Goal: Information Seeking & Learning: Learn about a topic

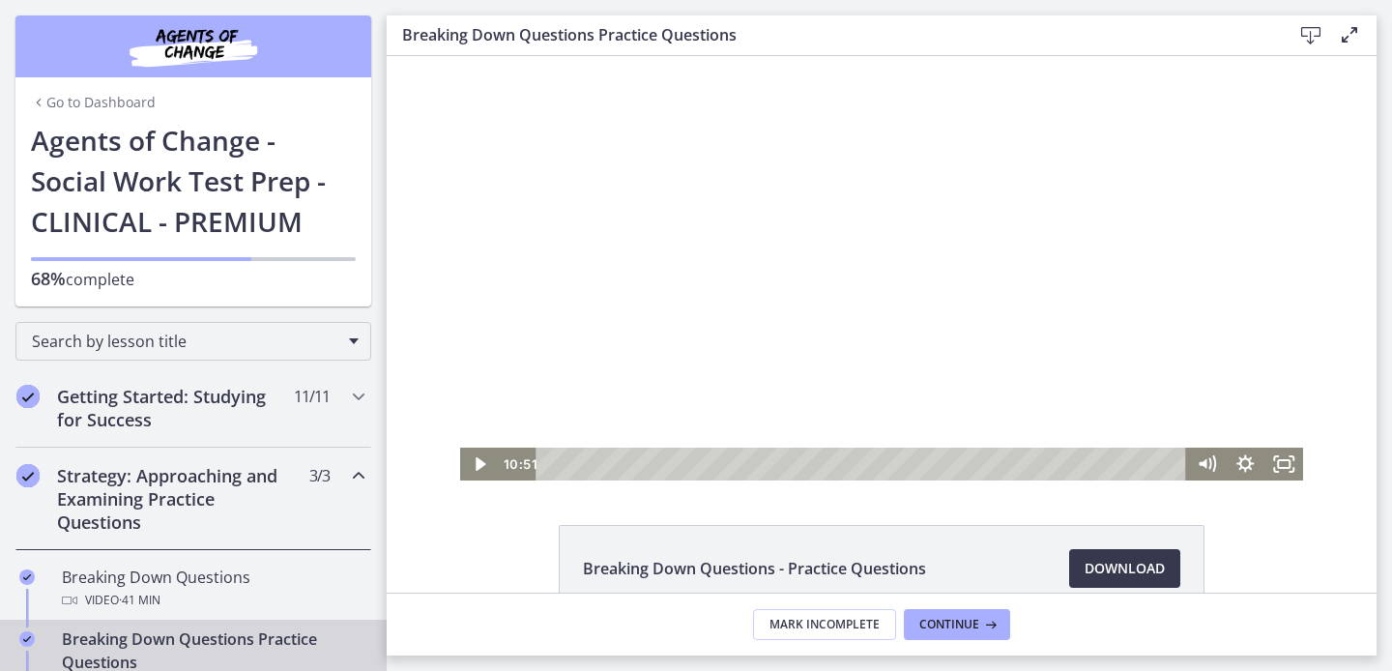
click at [751, 278] on div at bounding box center [882, 268] width 844 height 424
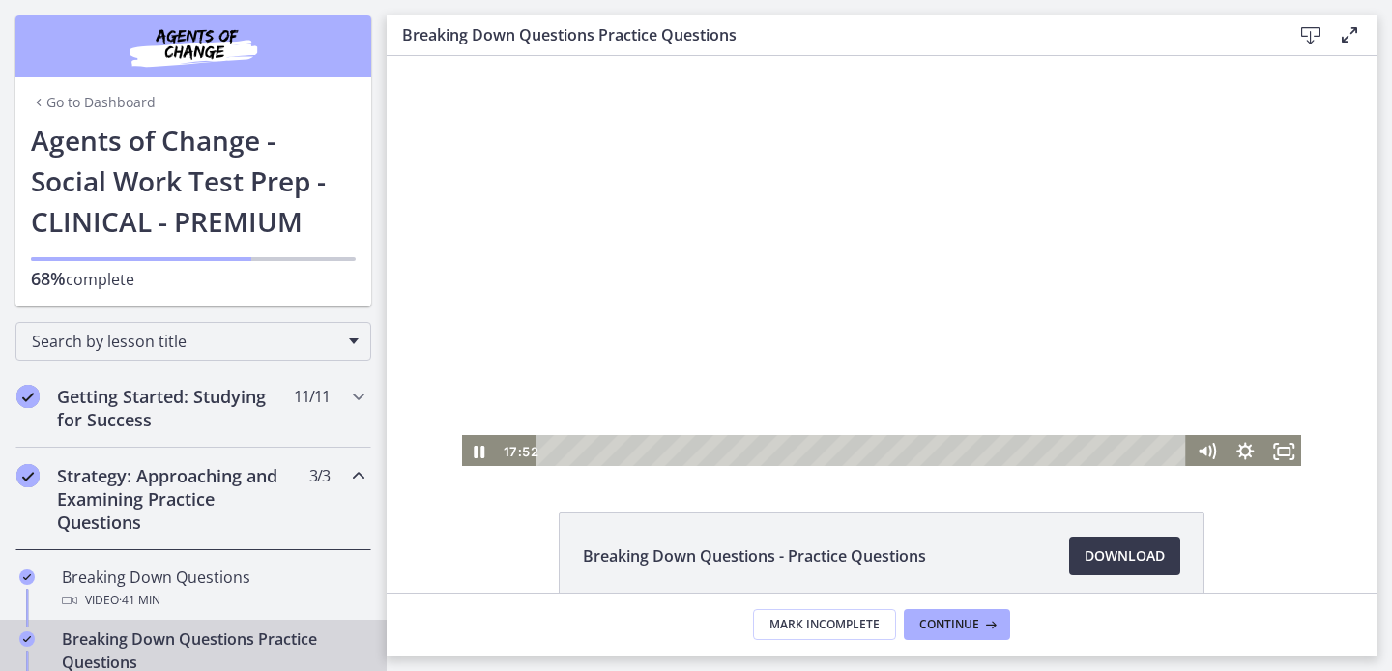
scroll to position [15, 0]
click at [872, 258] on div at bounding box center [882, 254] width 844 height 424
click at [727, 327] on div at bounding box center [882, 254] width 844 height 424
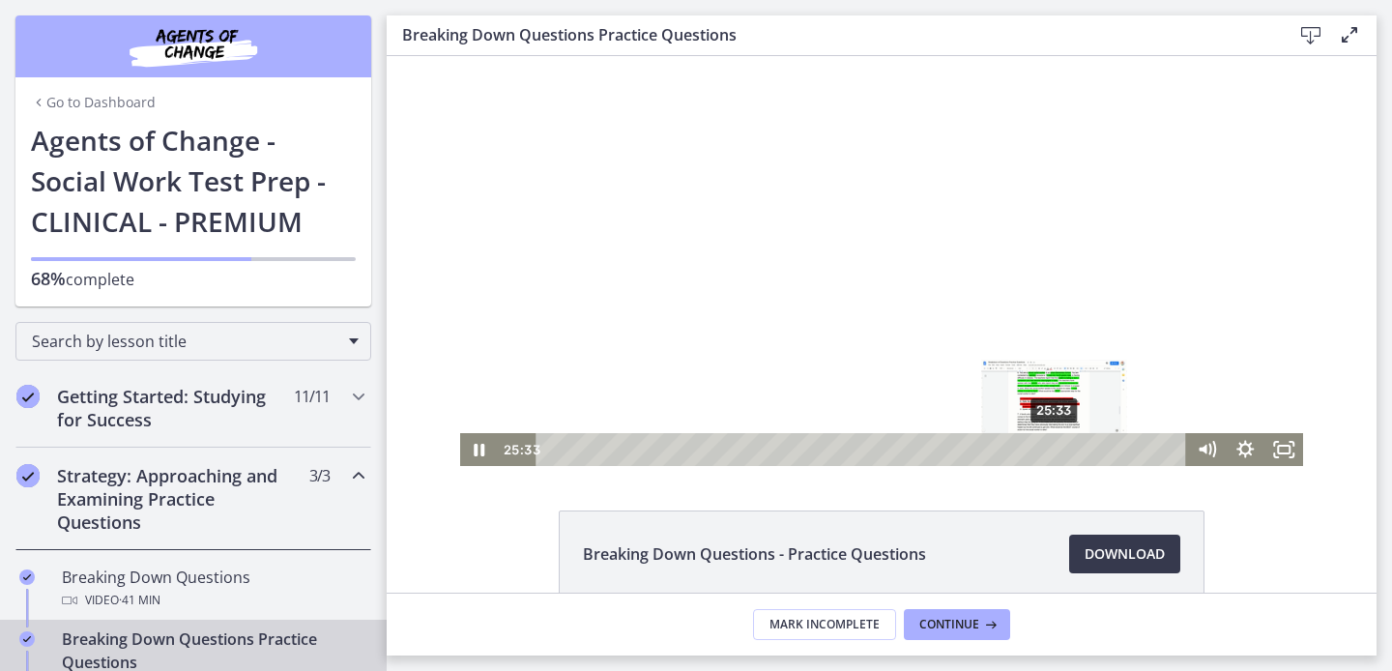
click at [1056, 447] on div "25:33" at bounding box center [864, 449] width 628 height 33
click at [775, 241] on div at bounding box center [882, 254] width 844 height 424
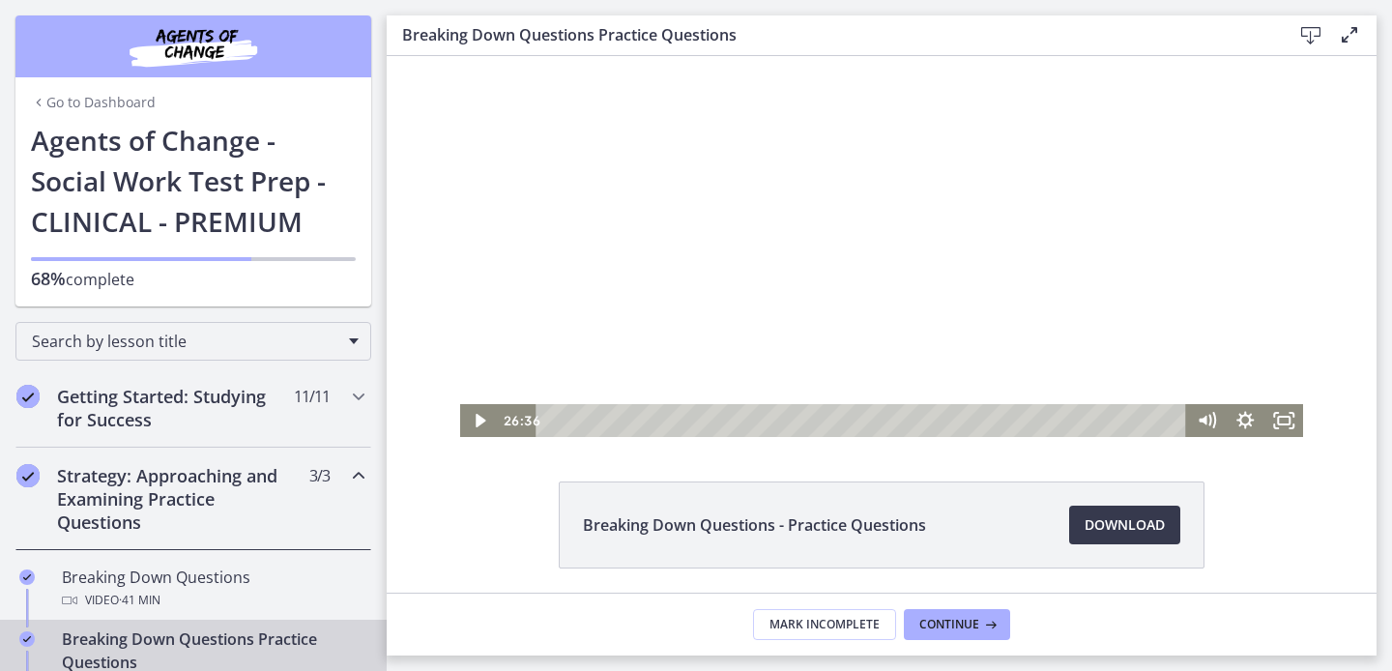
click at [859, 271] on div at bounding box center [882, 225] width 844 height 424
click at [723, 240] on div at bounding box center [882, 225] width 844 height 424
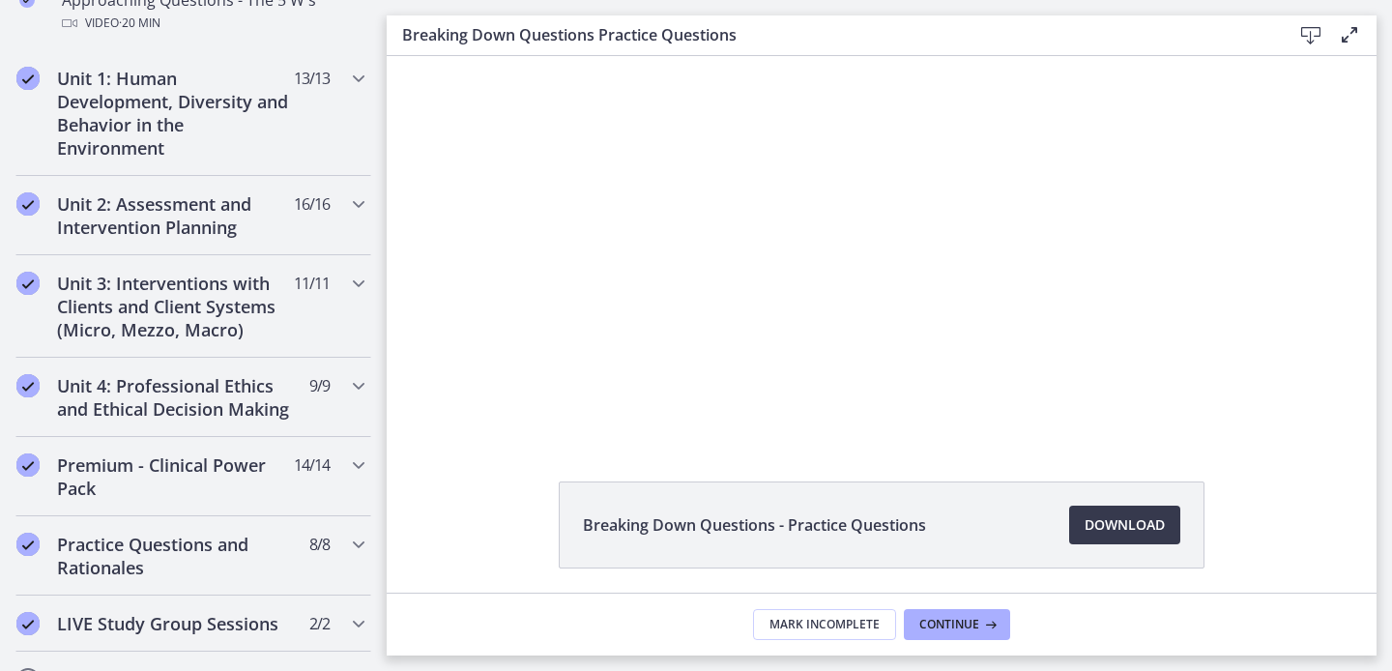
scroll to position [725, 0]
click at [177, 464] on h2 "Premium - Clinical Power Pack" at bounding box center [175, 476] width 236 height 46
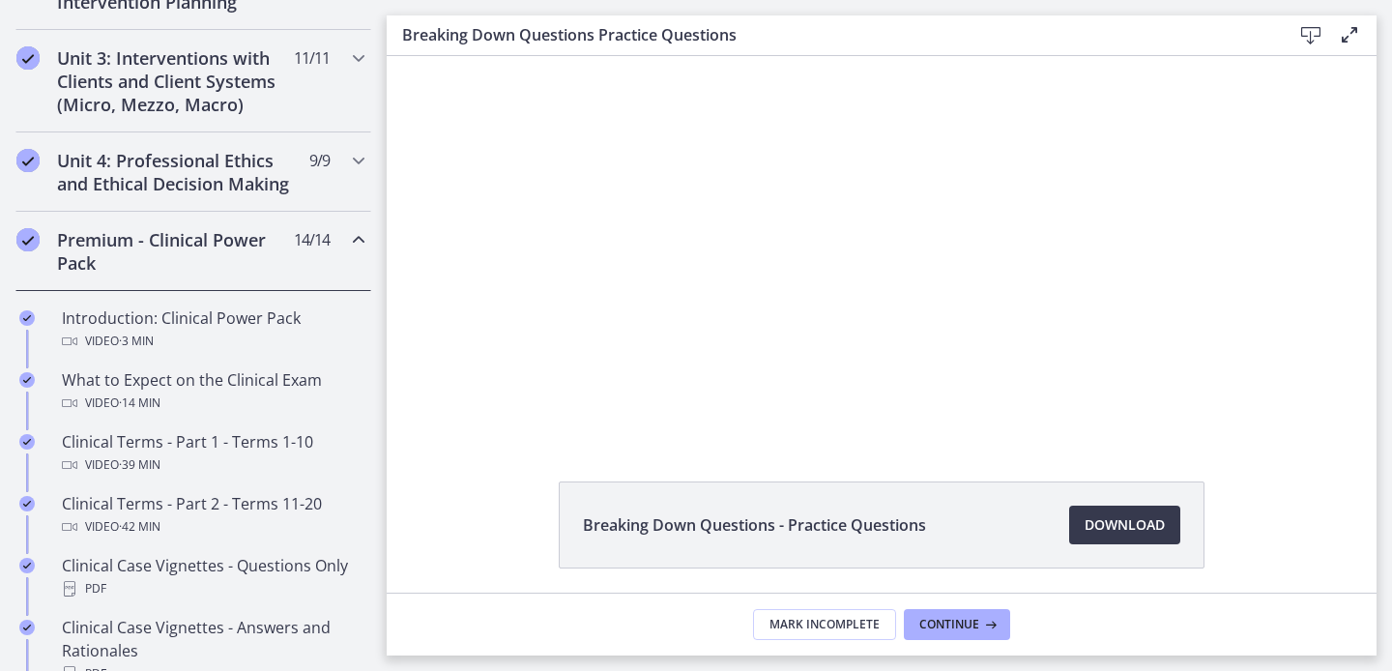
scroll to position [724, 0]
click at [171, 261] on h2 "Premium - Clinical Power Pack" at bounding box center [175, 252] width 236 height 46
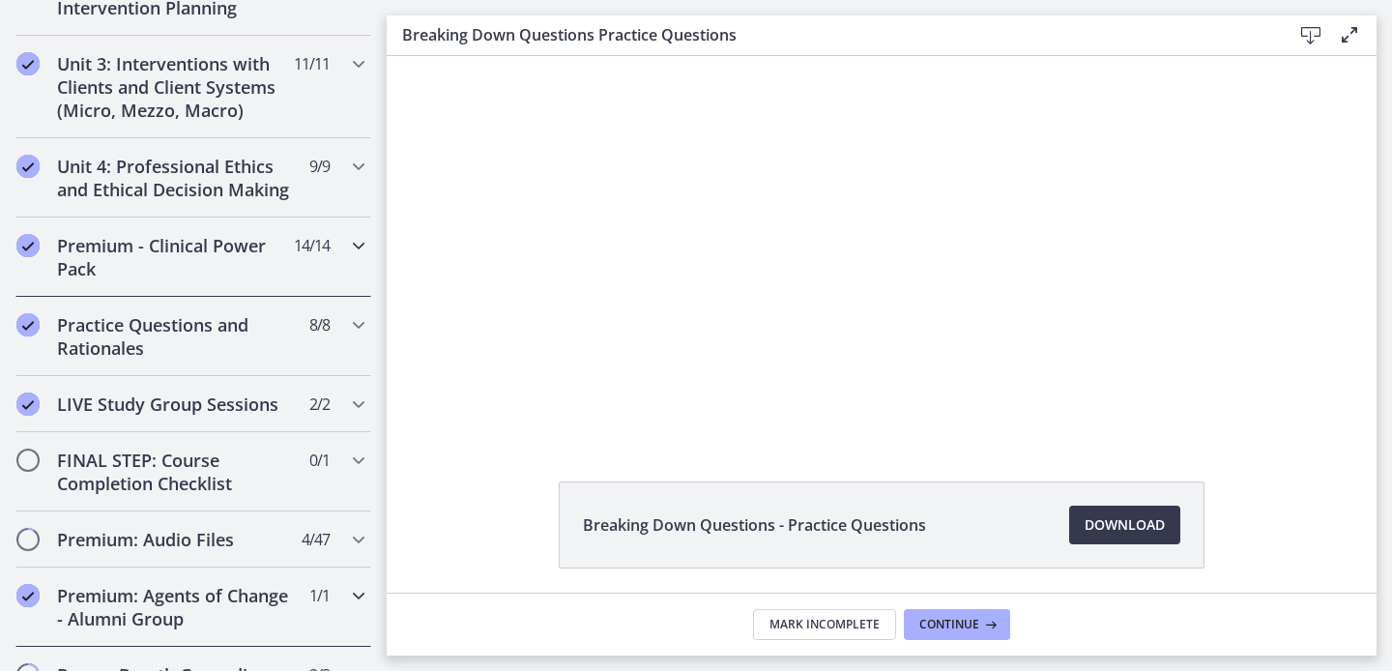
scroll to position [700, 0]
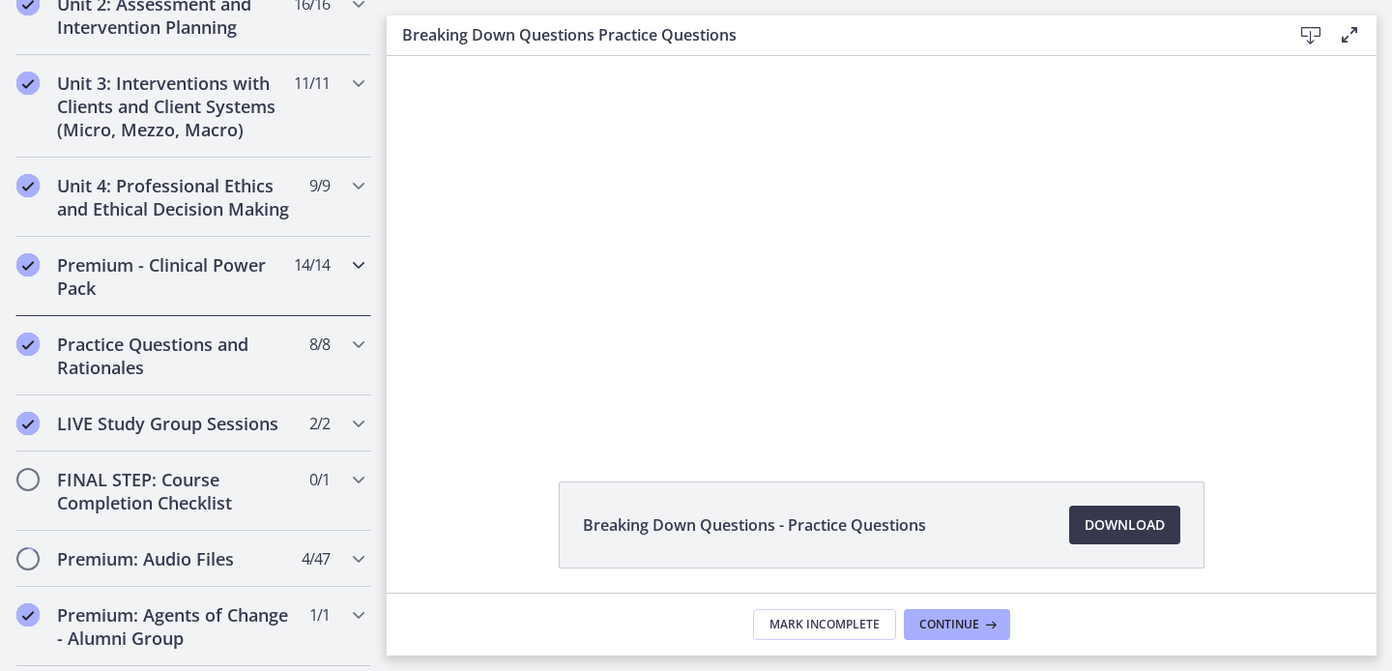
click at [113, 290] on h2 "Premium - Clinical Power Pack" at bounding box center [175, 276] width 236 height 46
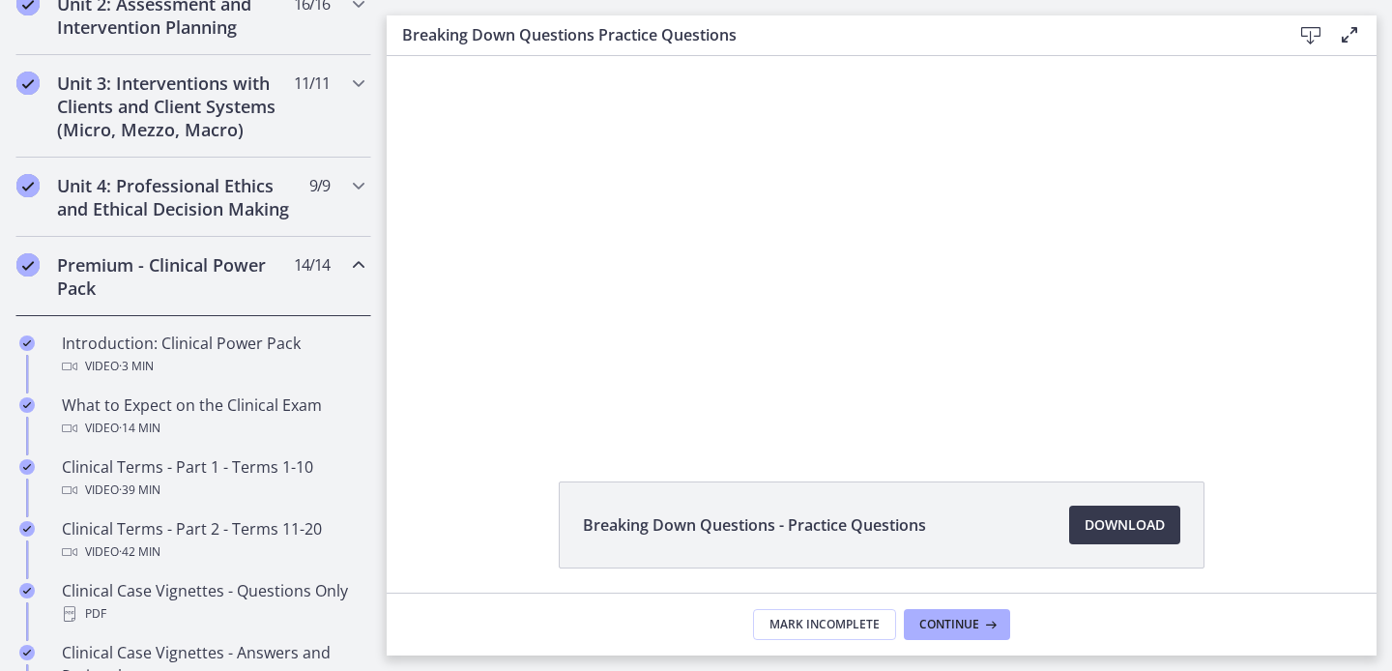
click at [113, 290] on h2 "Premium - Clinical Power Pack" at bounding box center [175, 276] width 236 height 46
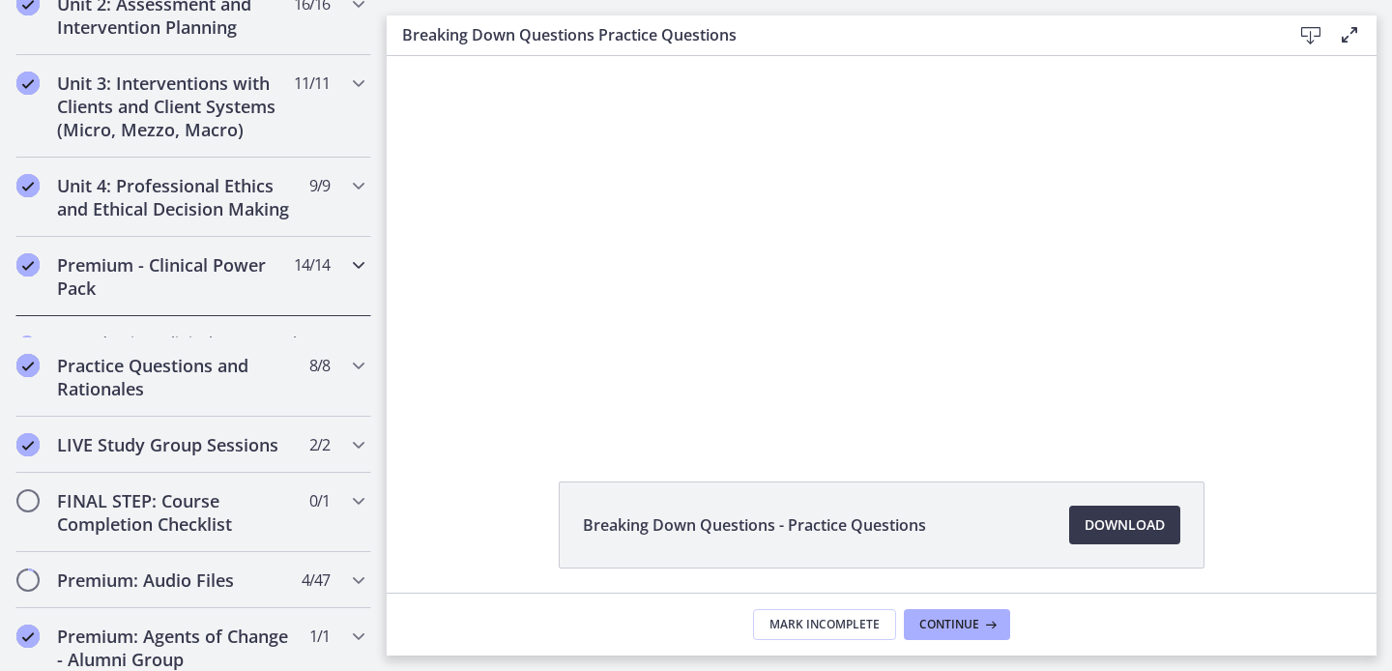
click at [113, 290] on h2 "Premium - Clinical Power Pack" at bounding box center [175, 276] width 236 height 46
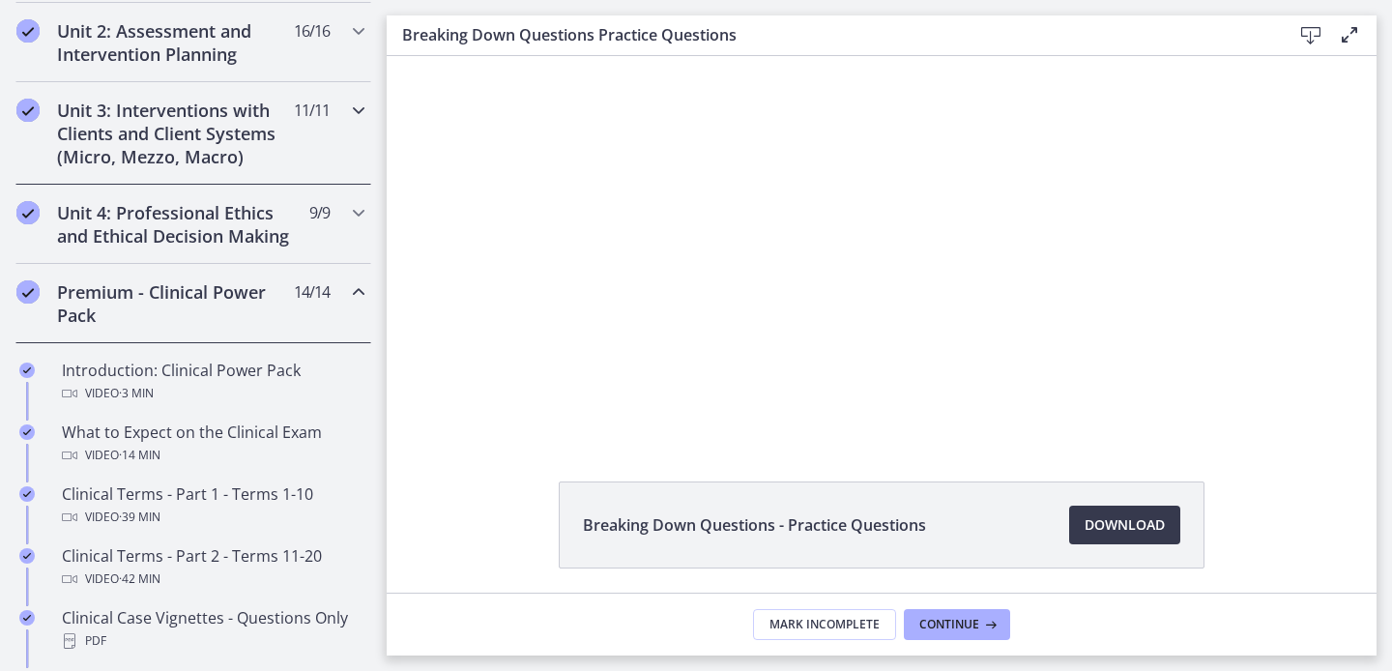
scroll to position [685, 0]
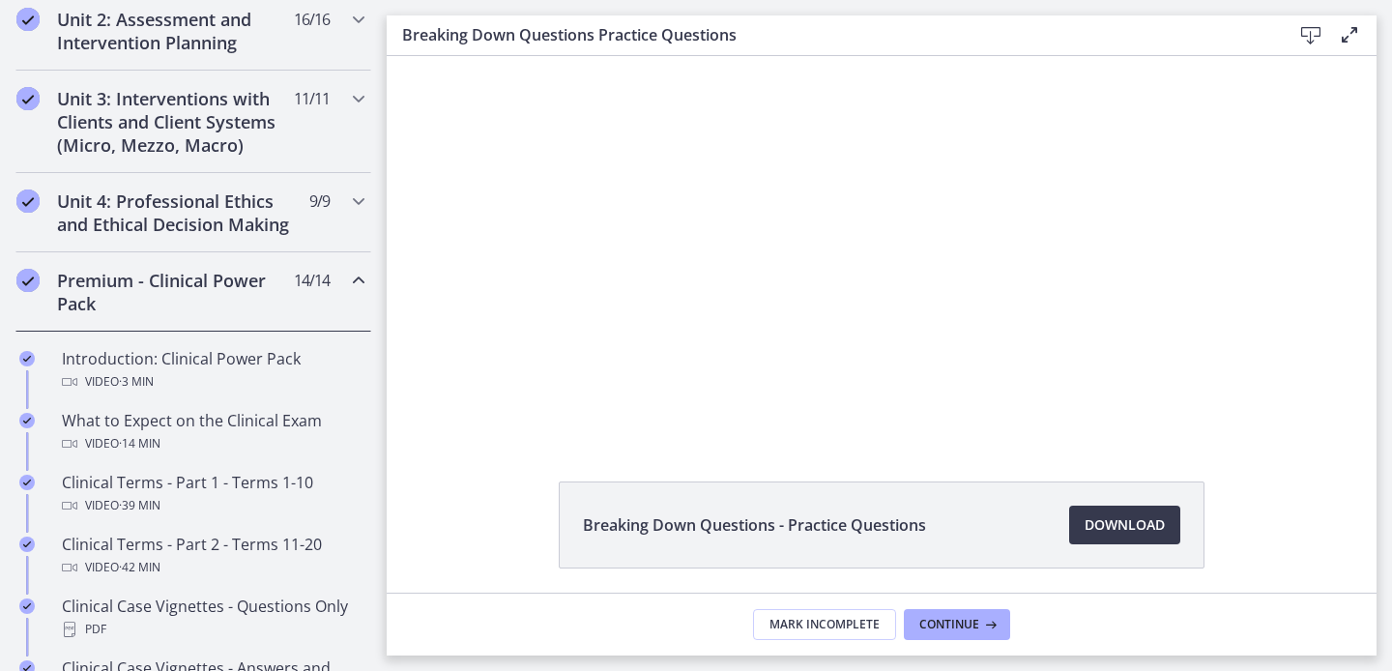
click at [110, 282] on h2 "Premium - Clinical Power Pack" at bounding box center [175, 292] width 236 height 46
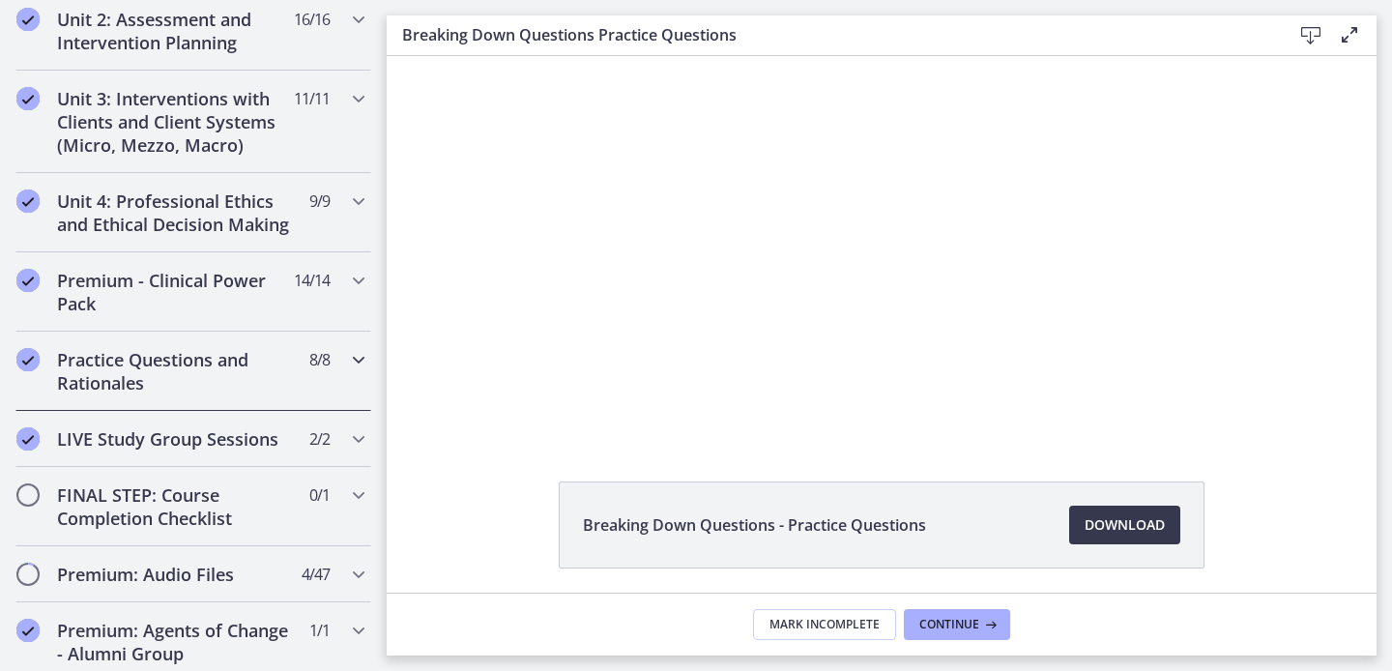
click at [131, 382] on h2 "Practice Questions and Rationales" at bounding box center [175, 371] width 236 height 46
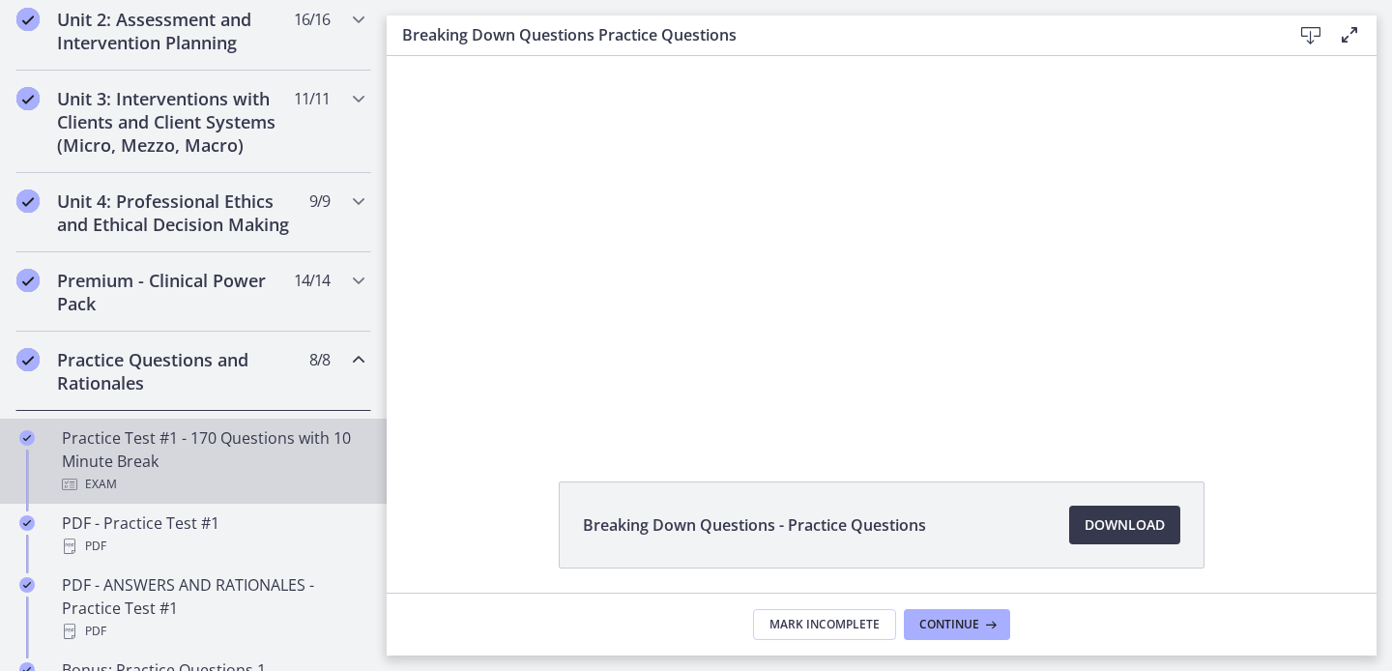
click at [195, 455] on div "Practice Test #1 - 170 Questions with 10 Minute Break Exam" at bounding box center [213, 461] width 302 height 70
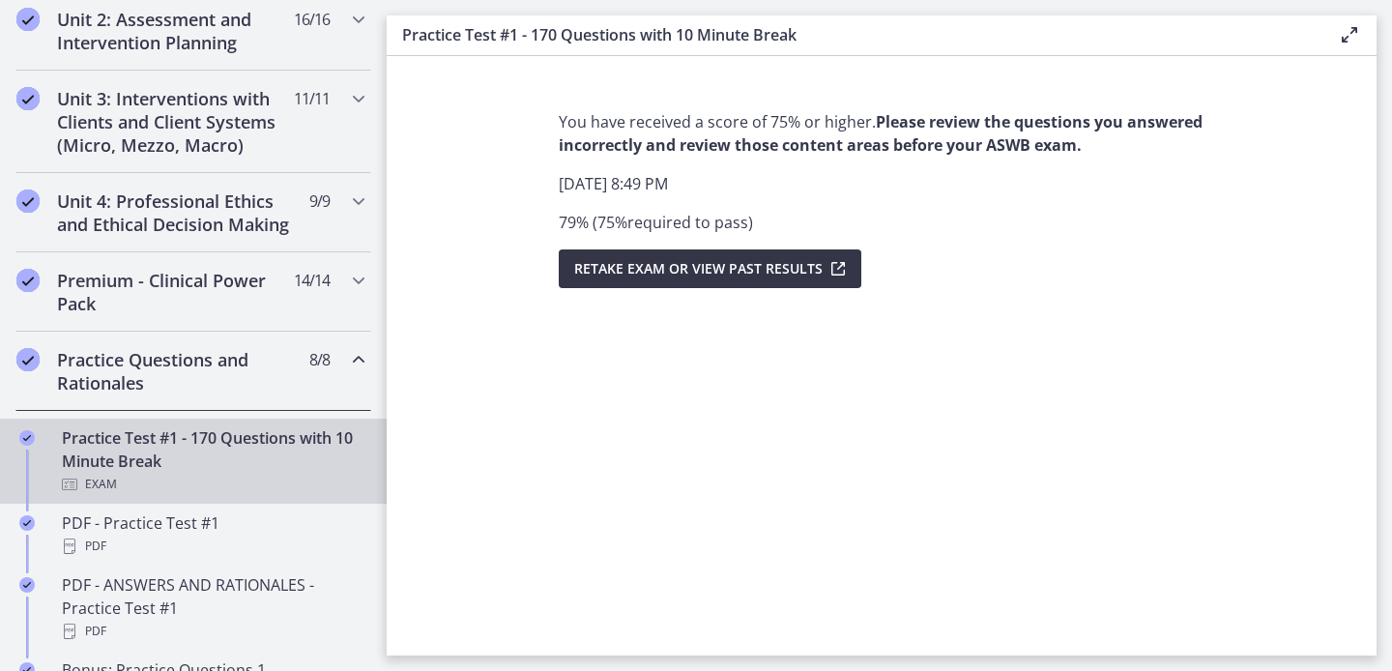
click at [690, 278] on span "Retake Exam OR View Past Results" at bounding box center [698, 268] width 249 height 23
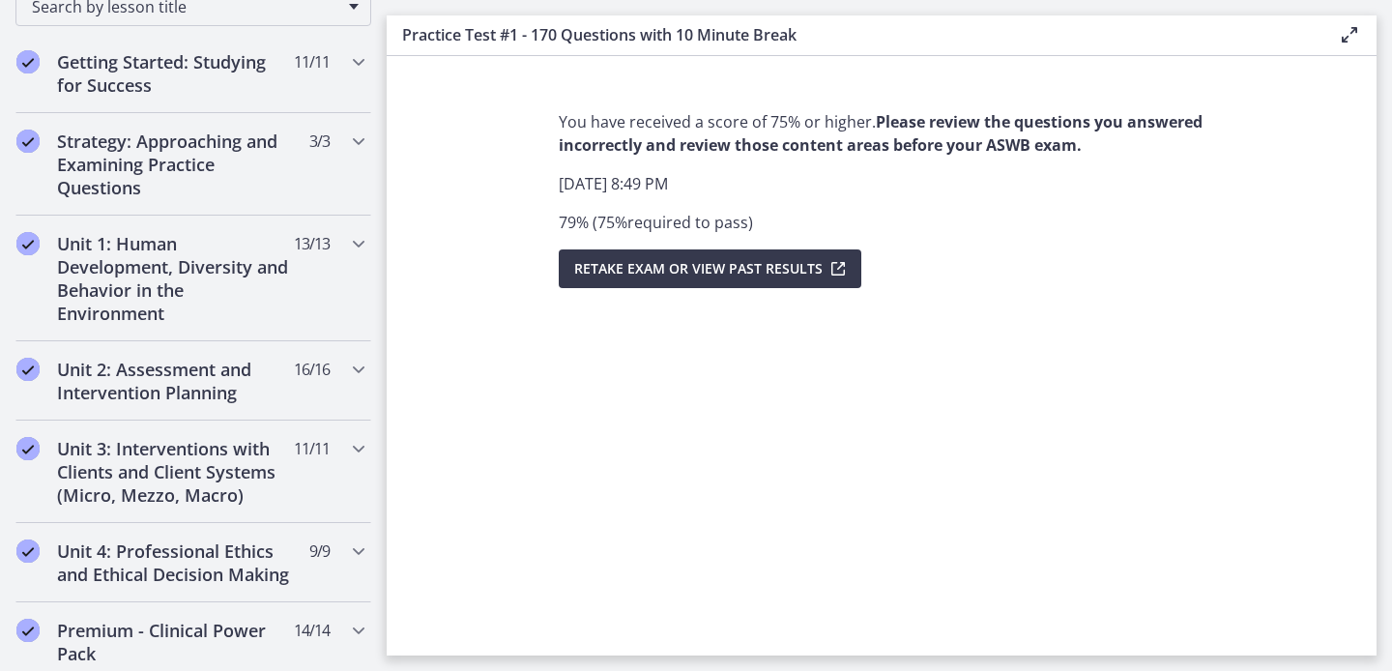
scroll to position [193, 0]
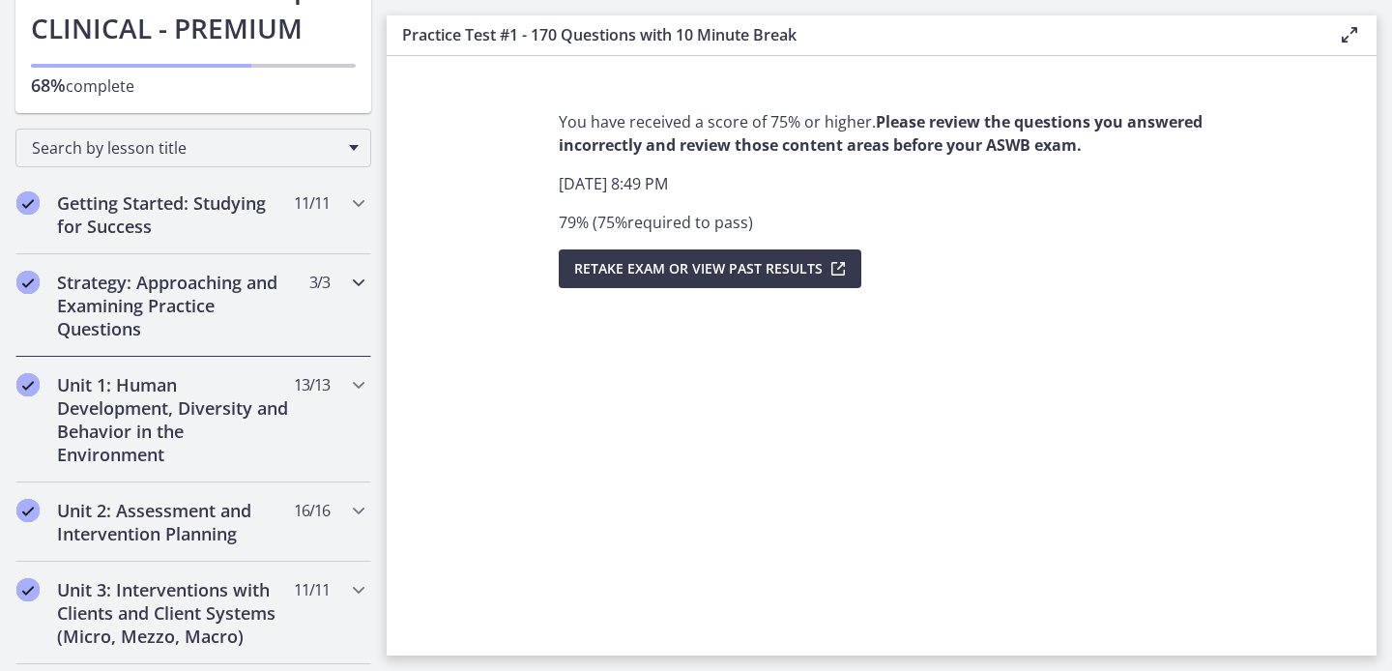
click at [155, 307] on h2 "Strategy: Approaching and Examining Practice Questions" at bounding box center [175, 306] width 236 height 70
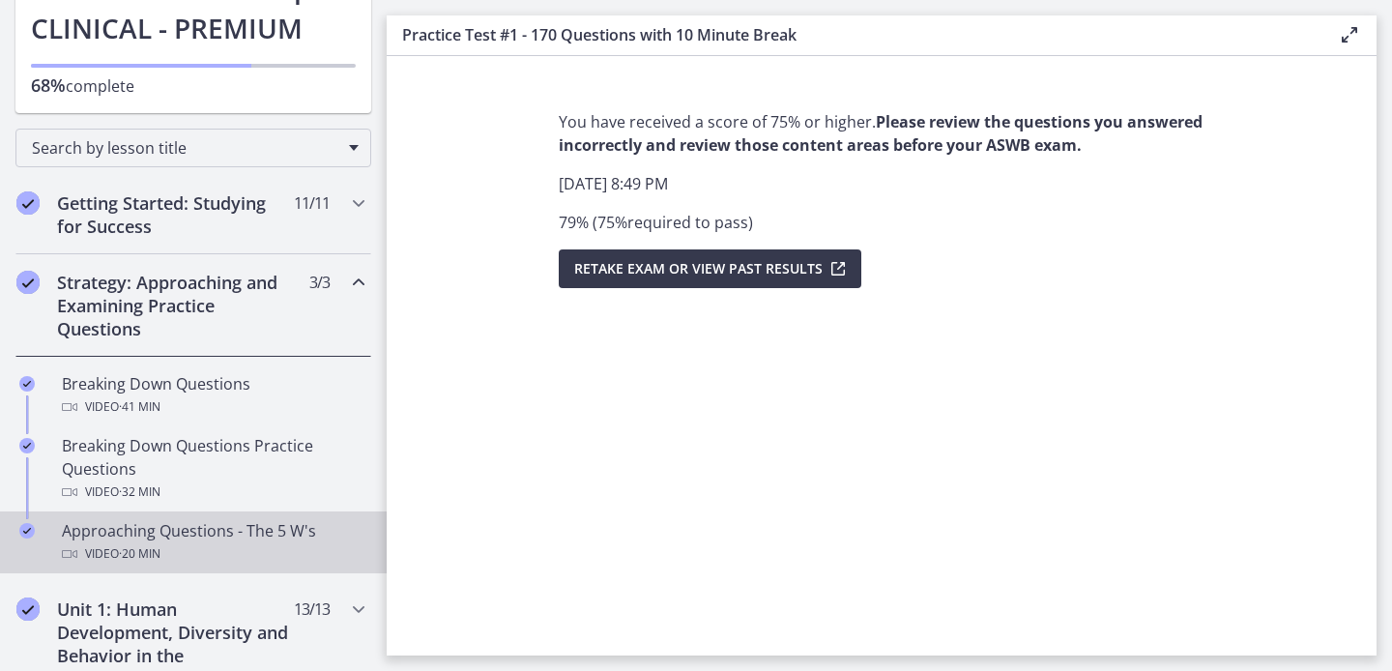
click at [144, 533] on div "Approaching Questions - The 5 W's Video · 20 min" at bounding box center [213, 542] width 302 height 46
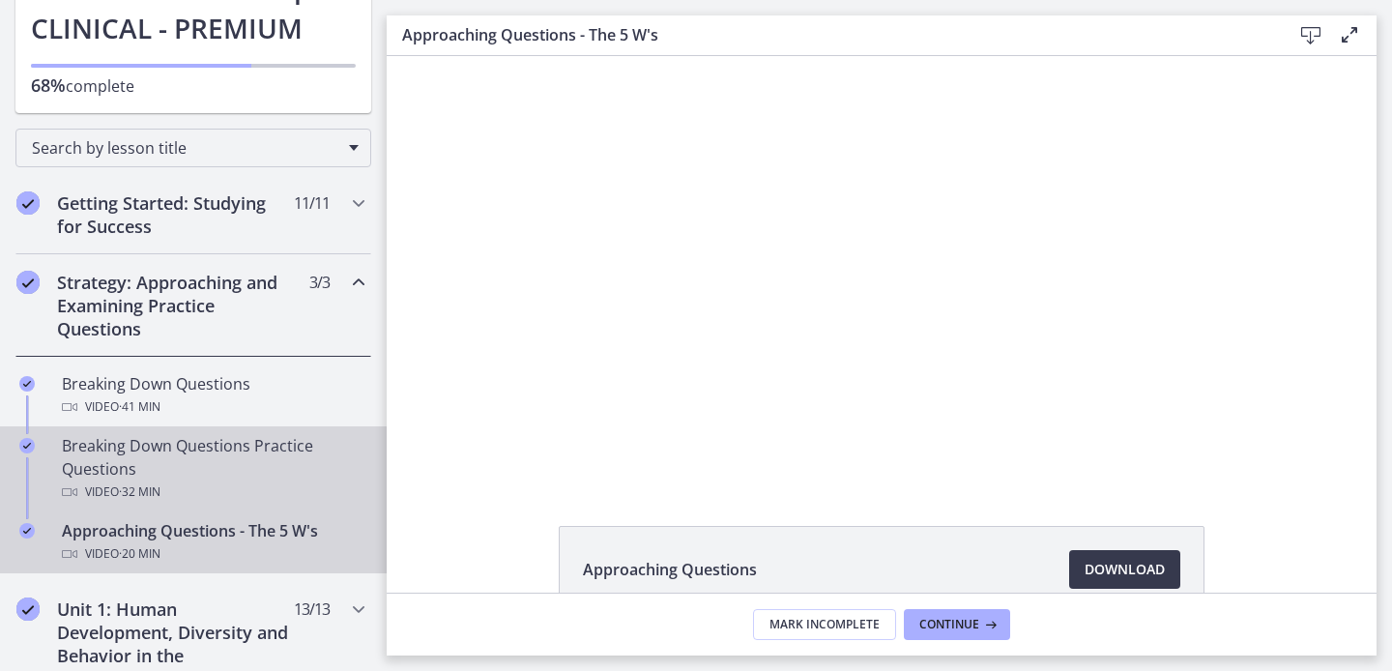
click at [142, 463] on div "Breaking Down Questions Practice Questions Video · 32 min" at bounding box center [213, 469] width 302 height 70
click at [208, 524] on div "Approaching Questions - The 5 W's Video · 20 min" at bounding box center [213, 542] width 302 height 46
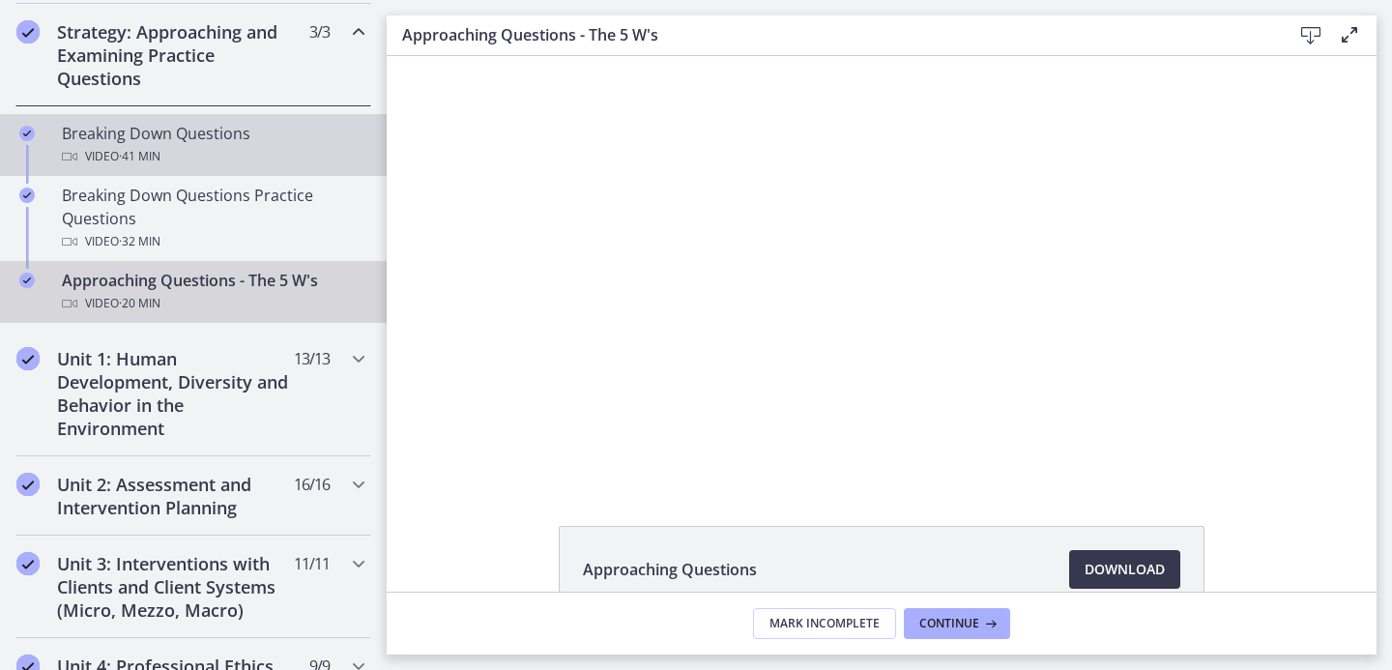
scroll to position [451, 0]
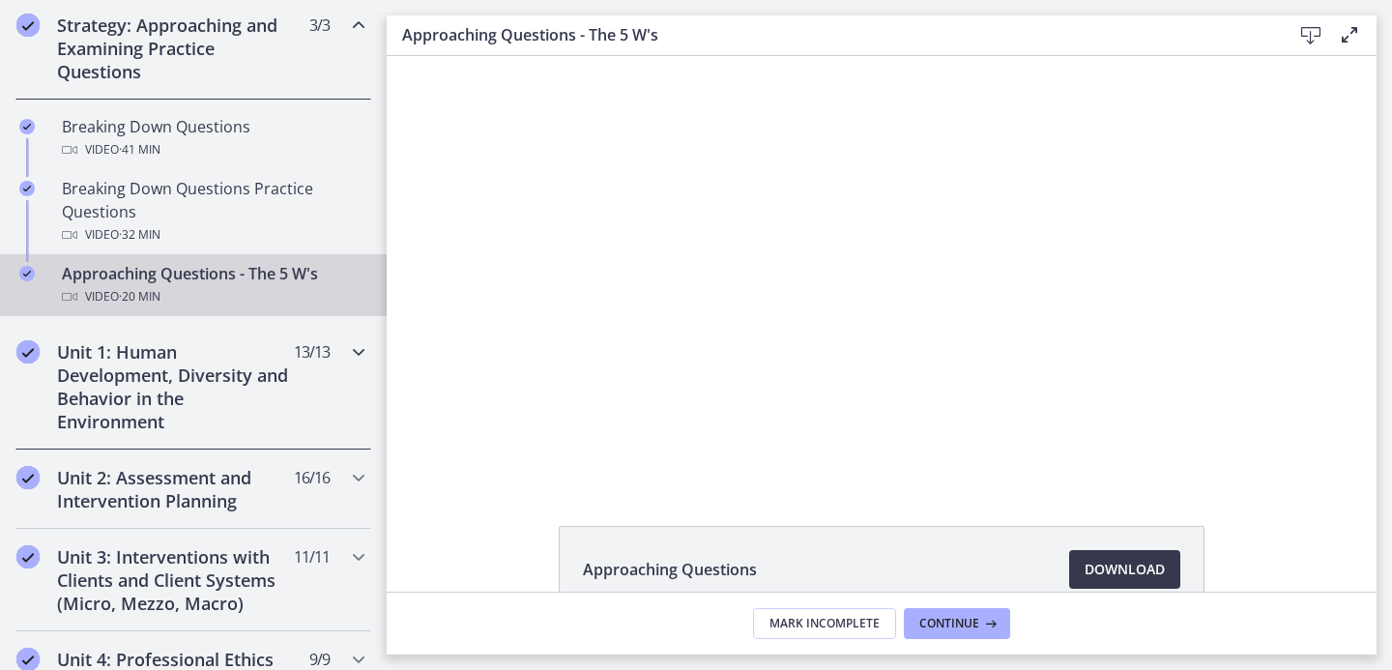
click at [193, 387] on h2 "Unit 1: Human Development, Diversity and Behavior in the Environment" at bounding box center [175, 386] width 236 height 93
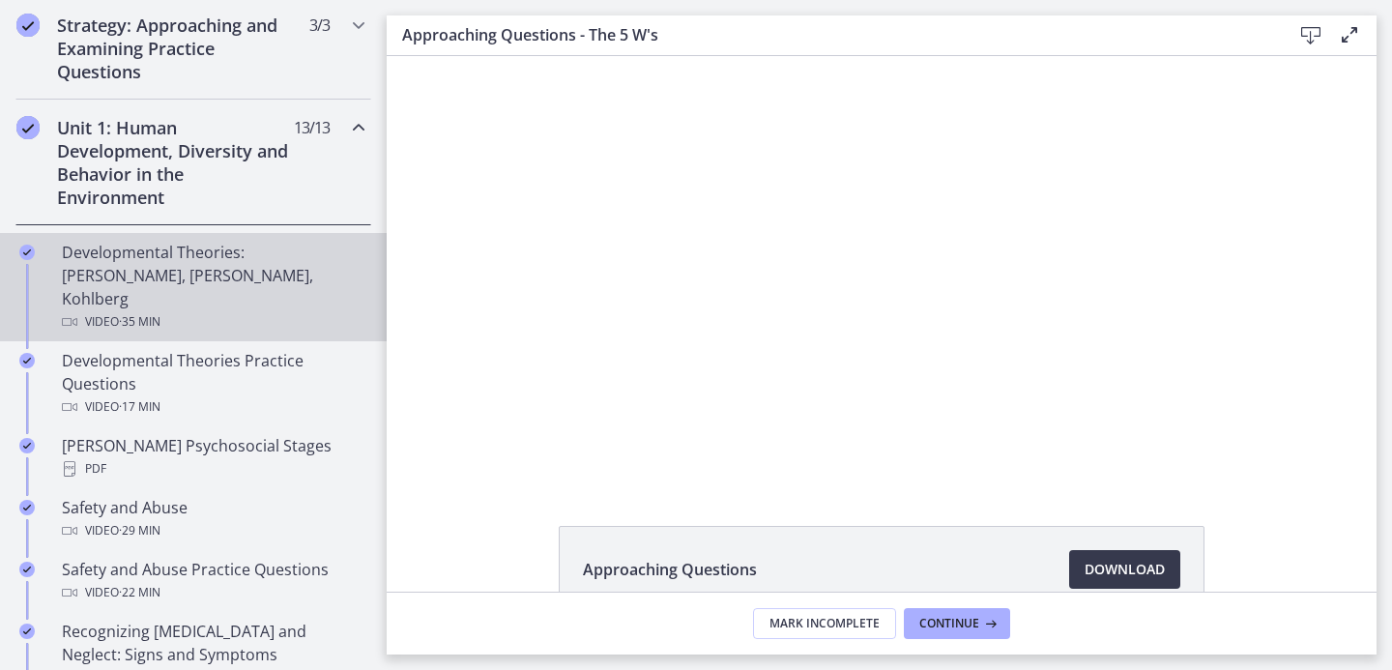
click at [214, 257] on div "Developmental Theories: Erikson, Piaget, Kohlberg Video · 35 min" at bounding box center [213, 287] width 302 height 93
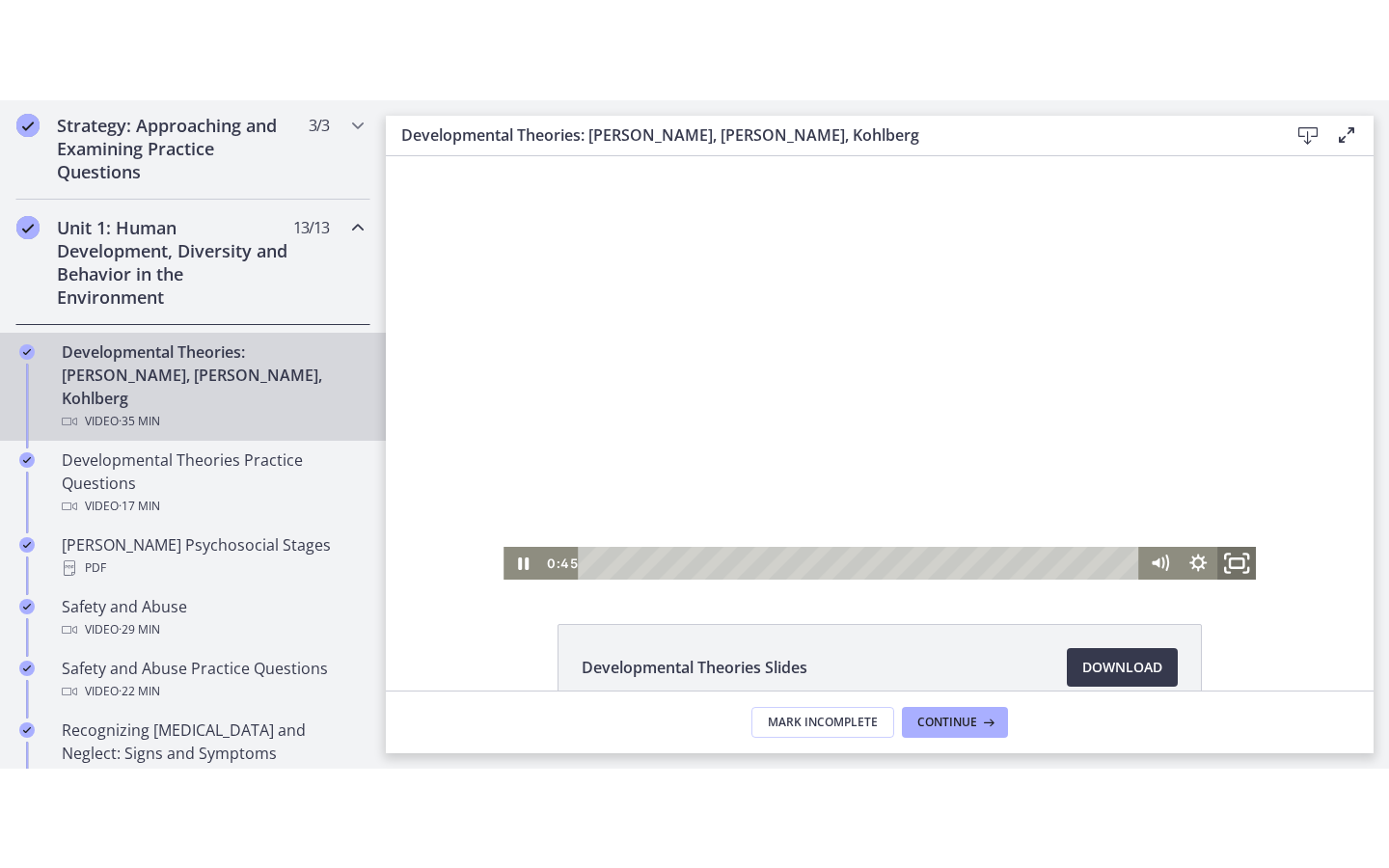
click at [1241, 563] on icon "Fullscreen" at bounding box center [1236, 563] width 46 height 40
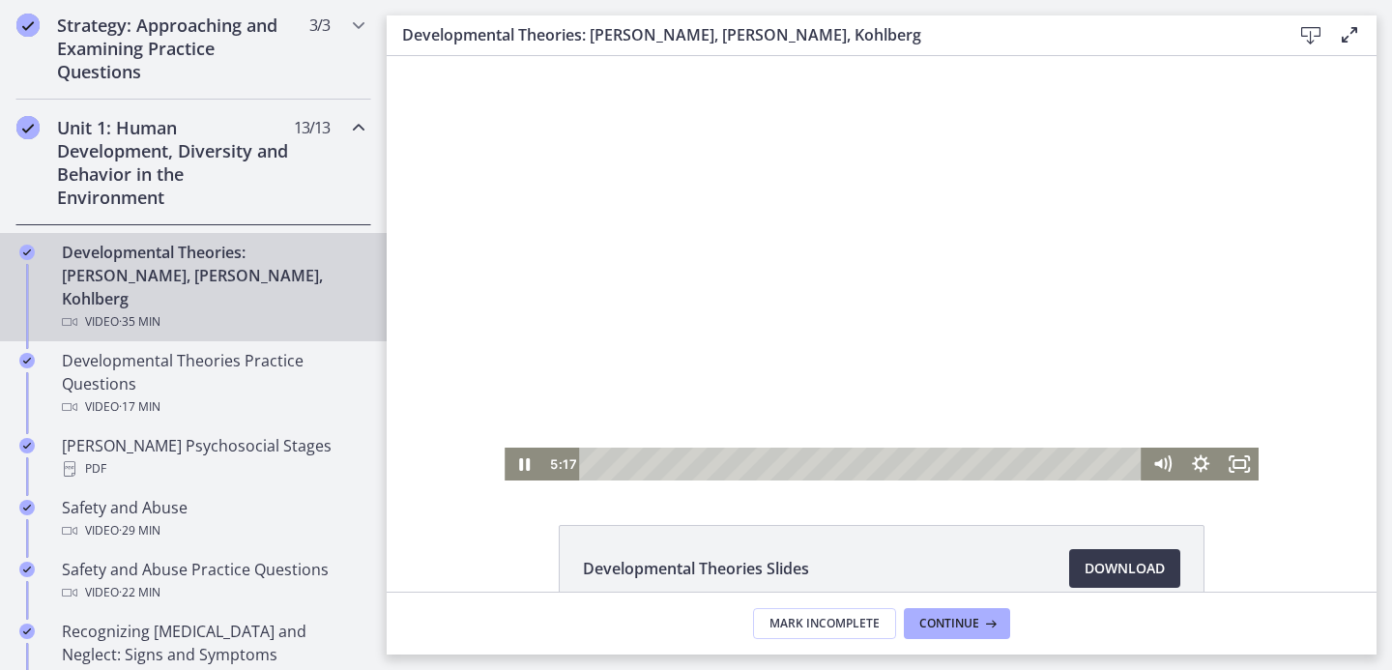
click at [695, 222] on div at bounding box center [882, 268] width 754 height 424
